Goal: Information Seeking & Learning: Learn about a topic

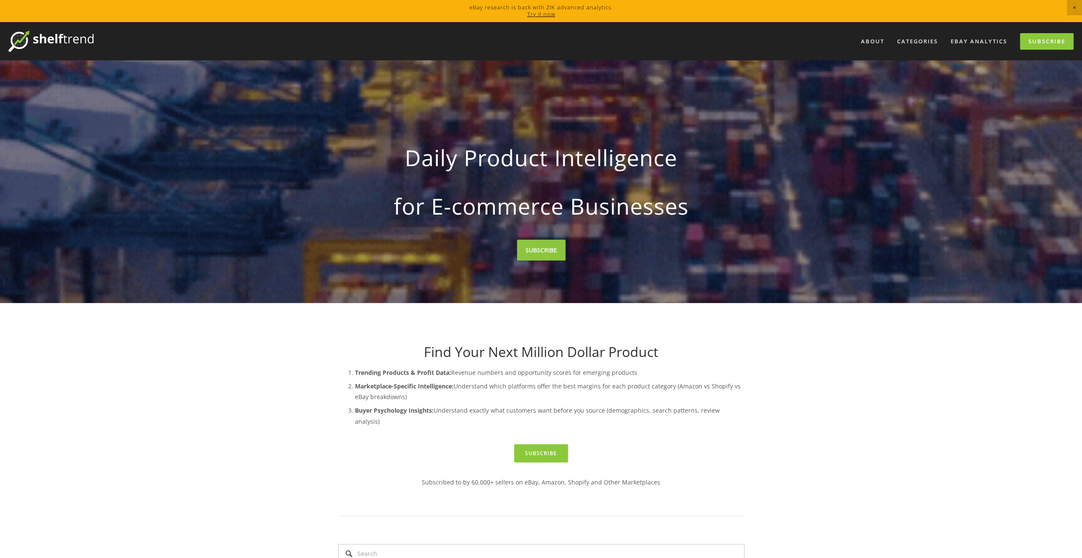
click at [673, 250] on div at bounding box center [541, 181] width 1082 height 243
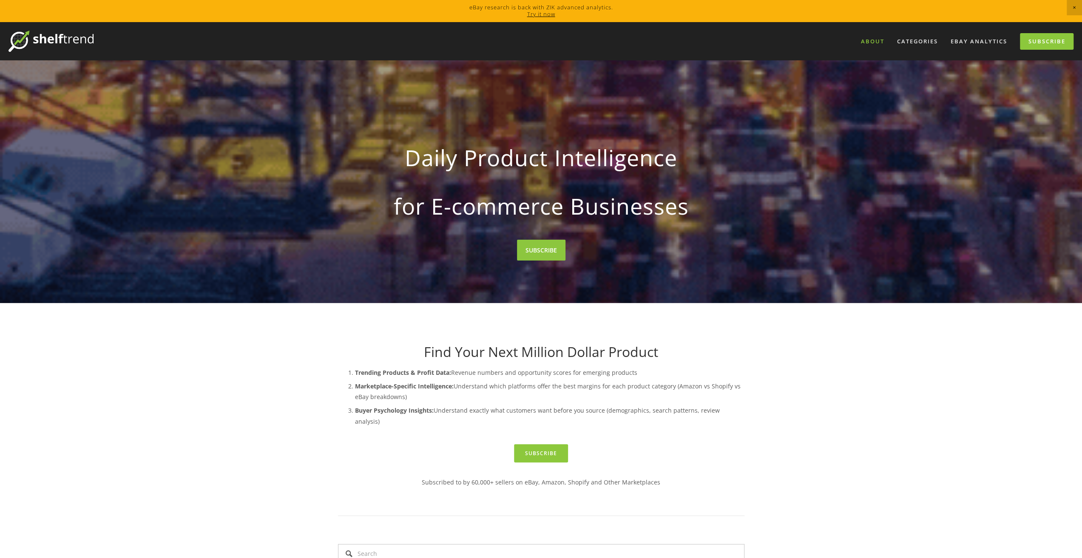
click at [878, 42] on link "About" at bounding box center [872, 41] width 34 height 14
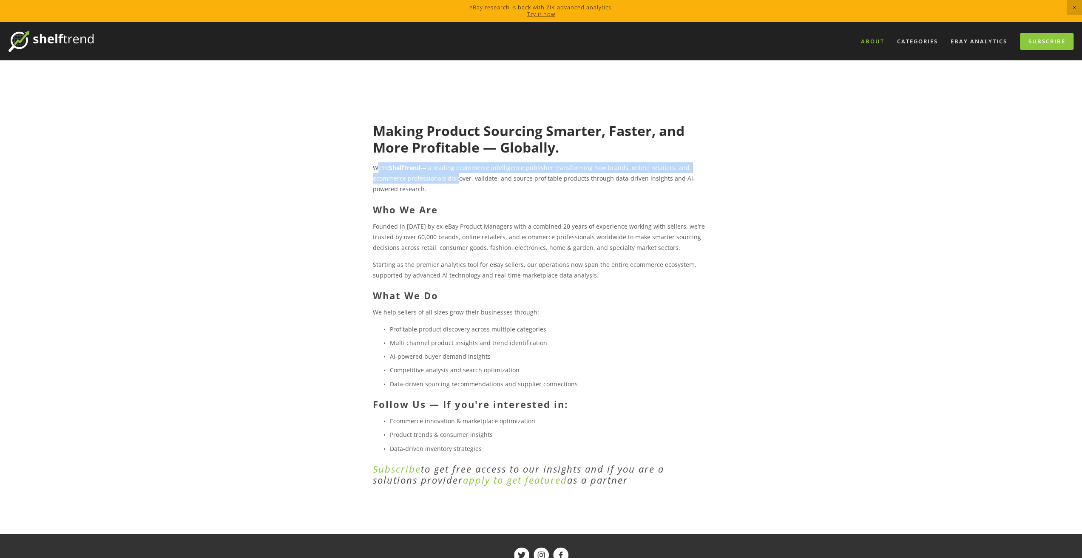
drag, startPoint x: 377, startPoint y: 168, endPoint x: 454, endPoint y: 180, distance: 77.8
click at [454, 180] on p "We're ShelfTrend — a leading ecommerce intelligence publisher transforming how …" at bounding box center [541, 178] width 336 height 32
click at [460, 187] on p "We're ShelfTrend — a leading ecommerce intelligence publisher transforming how …" at bounding box center [541, 178] width 336 height 32
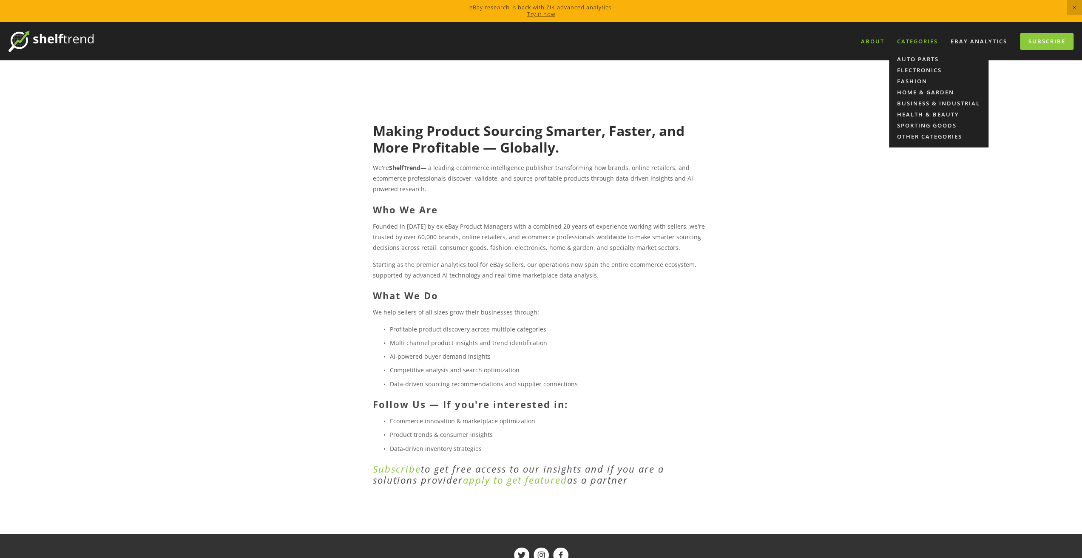
click at [916, 45] on div "Categories" at bounding box center [917, 41] width 52 height 14
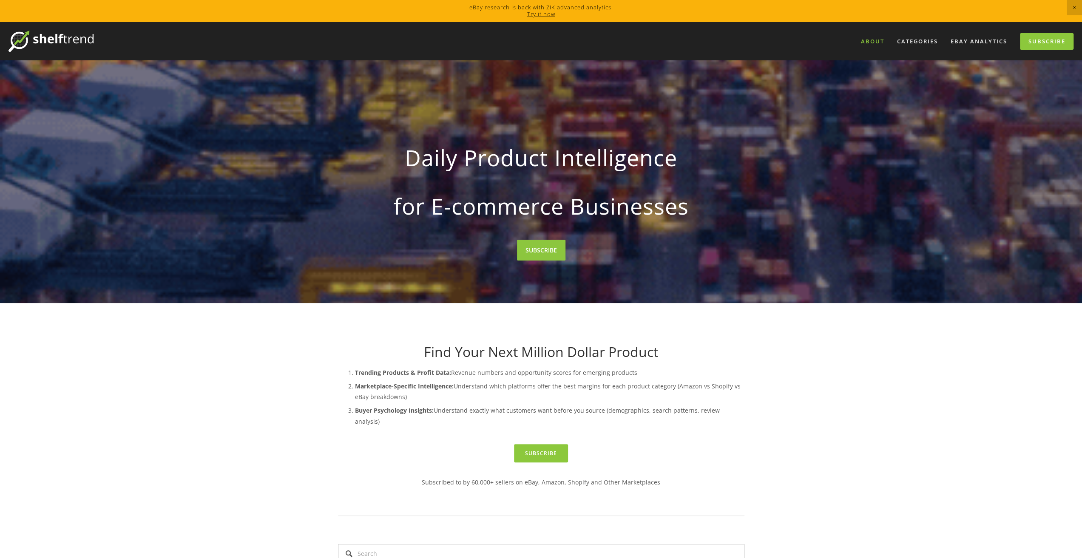
click at [870, 39] on link "About" at bounding box center [872, 41] width 34 height 14
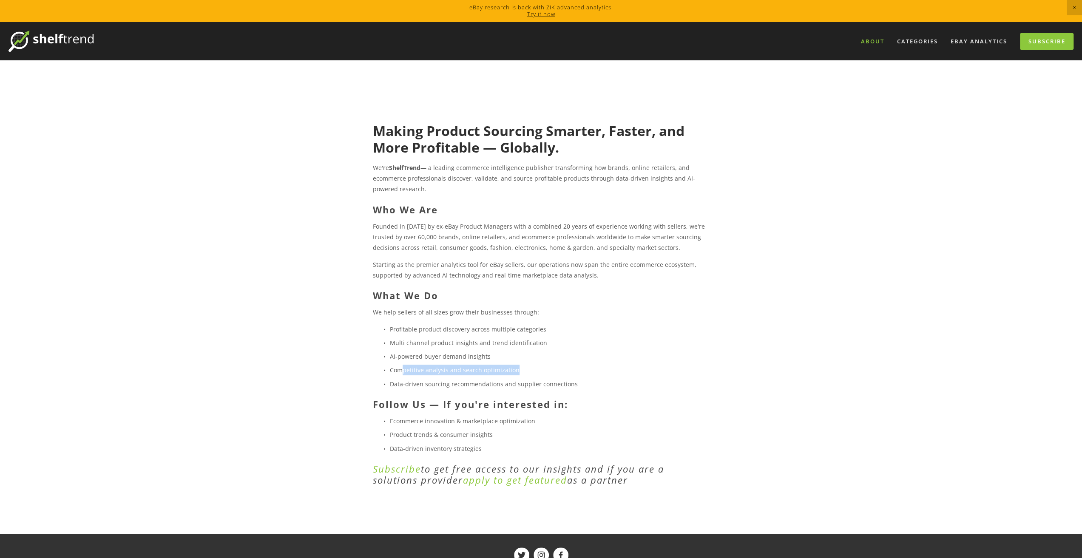
drag, startPoint x: 513, startPoint y: 370, endPoint x: 401, endPoint y: 369, distance: 112.2
click at [401, 369] on p "Competitive analysis and search optimization" at bounding box center [549, 370] width 319 height 11
click at [534, 384] on p "Data-driven sourcing recommendations and supplier connections" at bounding box center [549, 384] width 319 height 11
drag, startPoint x: 565, startPoint y: 384, endPoint x: 410, endPoint y: 370, distance: 156.2
click at [410, 370] on ul "Profitable product discovery across multiple categories Multi channel product i…" at bounding box center [541, 356] width 336 height 65
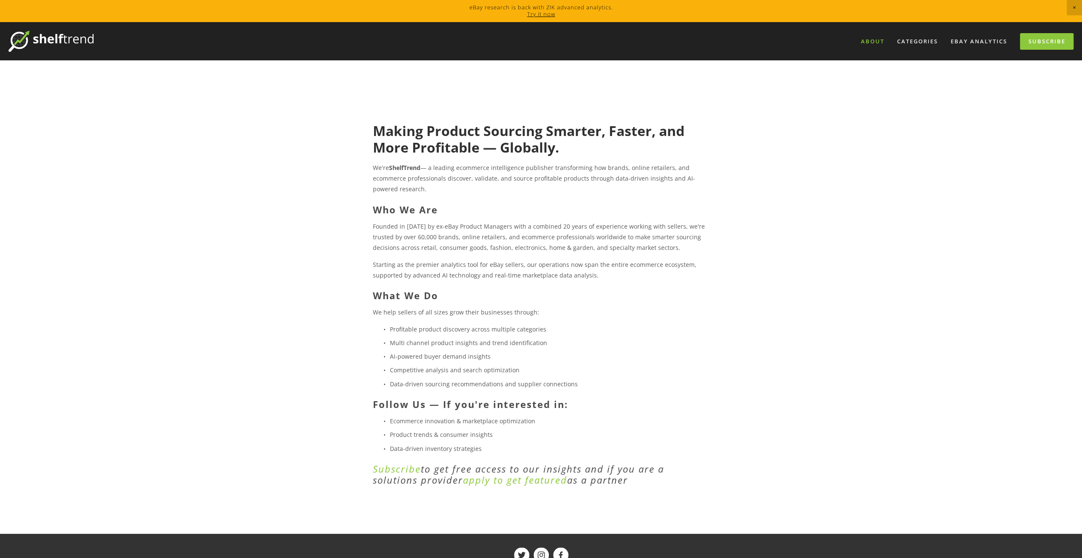
click at [706, 379] on p "Data-driven sourcing recommendations and supplier connections" at bounding box center [549, 384] width 319 height 11
